Goal: Task Accomplishment & Management: Use online tool/utility

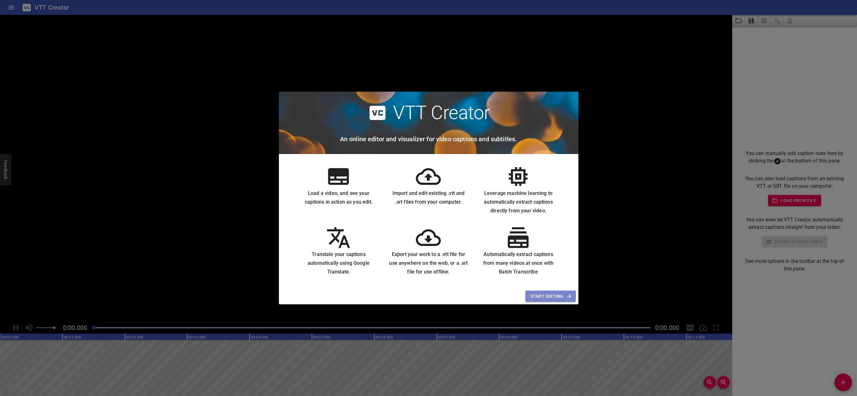
click at [540, 296] on span "Start Editing" at bounding box center [550, 297] width 40 height 8
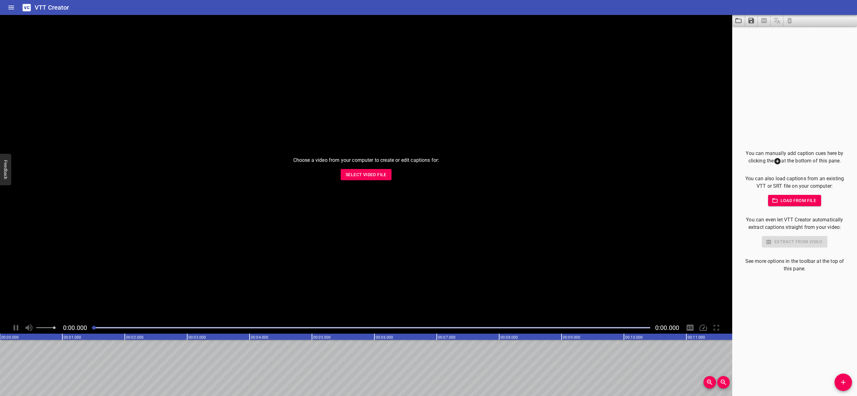
click at [775, 67] on div "You can manually add caption cues here by clicking the at the bottom of this pa…" at bounding box center [794, 211] width 125 height 370
click at [842, 375] on button "Add Cue" at bounding box center [842, 382] width 17 height 17
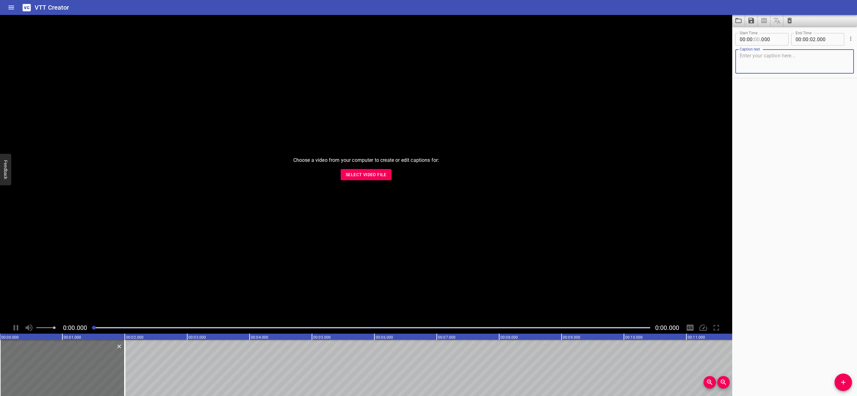
click at [756, 43] on input "number" at bounding box center [757, 39] width 6 height 12
type input "02"
click at [816, 38] on span "." at bounding box center [816, 39] width 1 height 12
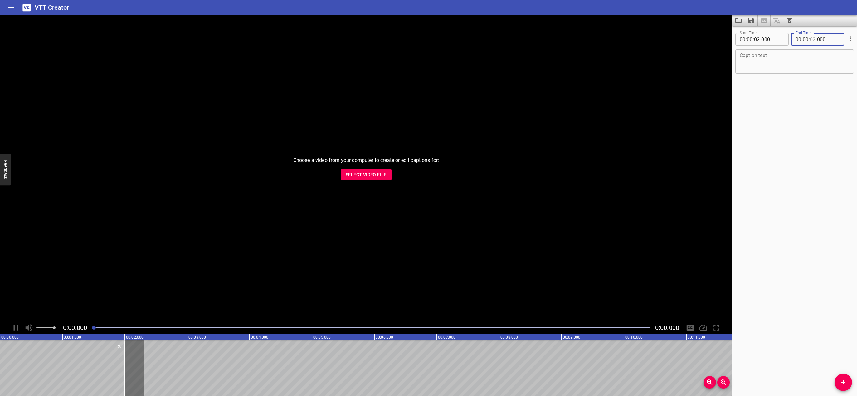
click at [811, 38] on input "number" at bounding box center [813, 39] width 6 height 12
type input "04"
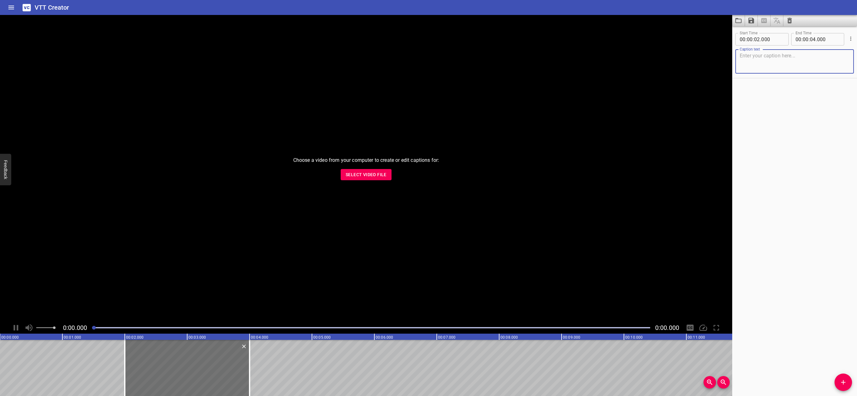
click at [805, 53] on textarea at bounding box center [794, 62] width 110 height 18
type textarea "Hallo sttsdfjhgs"
click at [818, 371] on div "Start Time 00 : 00 : 02 . 000 Start Time End Time 00 : 00 : 04 . 000 End Time C…" at bounding box center [794, 211] width 125 height 370
click at [842, 379] on icon "Add Cue" at bounding box center [842, 382] width 7 height 7
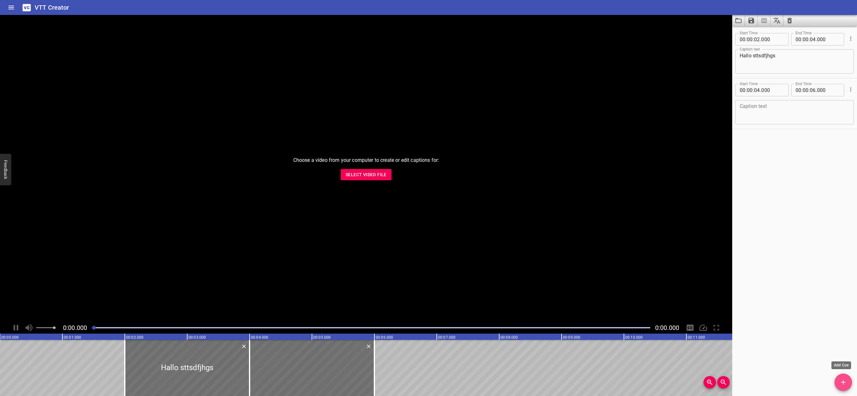
click at [842, 378] on button "Add Cue" at bounding box center [842, 382] width 17 height 17
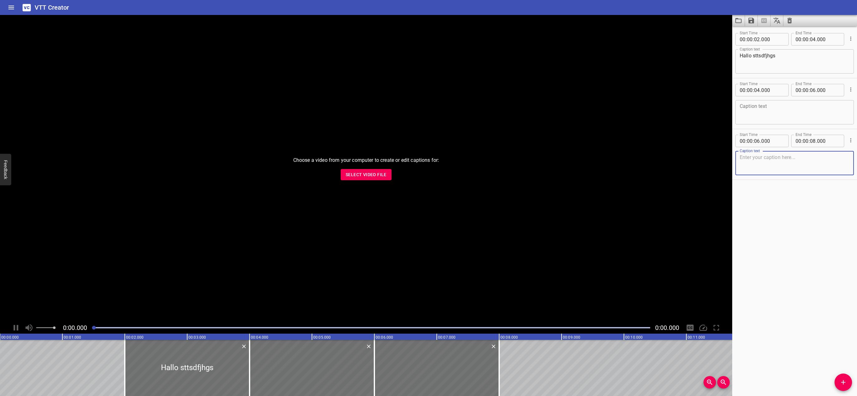
click at [842, 378] on button "Add Cue" at bounding box center [842, 382] width 17 height 17
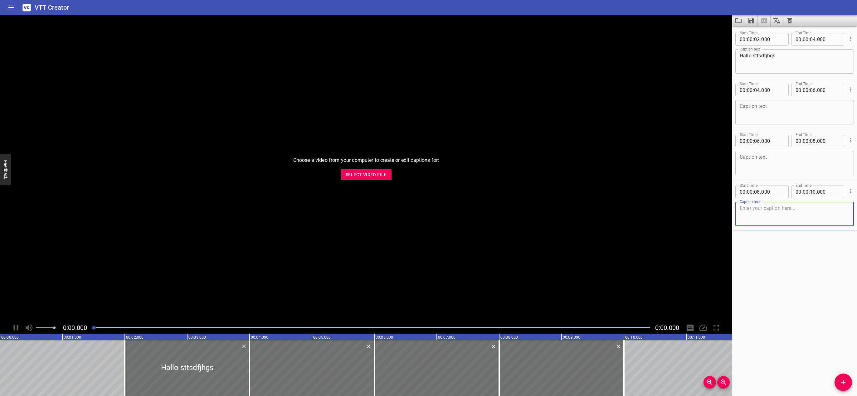
click at [823, 308] on div "Start Time 00 : 00 : 02 . 000 Start Time End Time 00 : 00 : 04 . 000 End Time C…" at bounding box center [794, 211] width 125 height 370
click at [771, 150] on div "Caption text Caption text" at bounding box center [794, 162] width 119 height 28
click at [765, 111] on textarea at bounding box center [794, 113] width 110 height 18
